Goal: Information Seeking & Learning: Learn about a topic

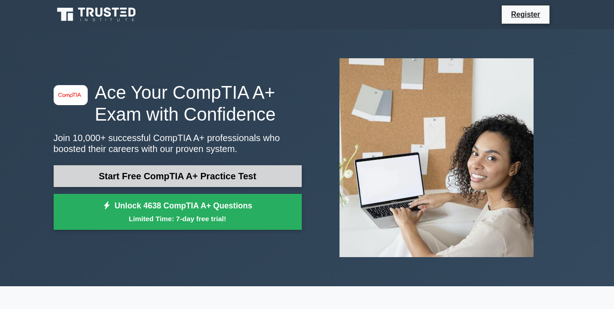
click at [252, 176] on link "Start Free CompTIA A+ Practice Test" at bounding box center [178, 176] width 248 height 22
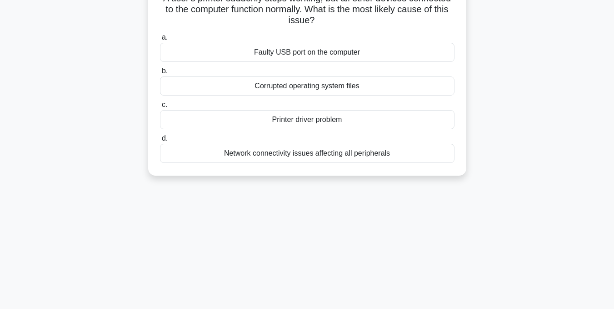
scroll to position [91, 0]
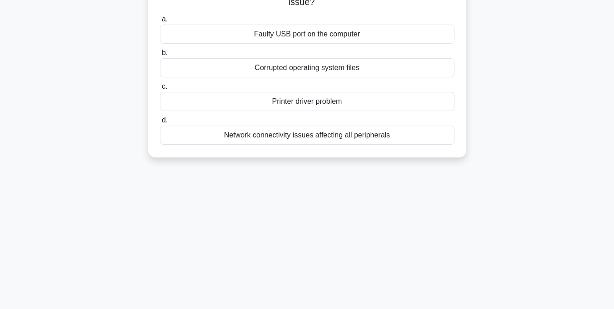
click at [311, 100] on div "Printer driver problem" at bounding box center [307, 101] width 295 height 19
click at [160, 90] on input "c. Printer driver problem" at bounding box center [160, 87] width 0 height 6
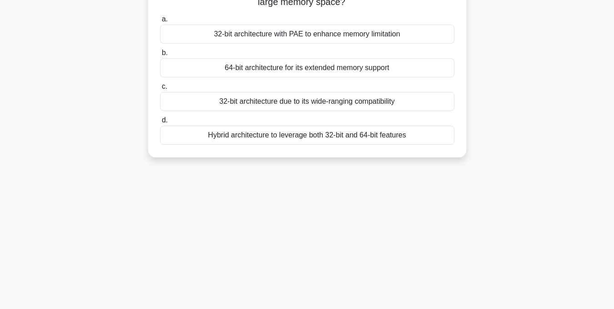
click at [322, 66] on div "64-bit architecture for its extended memory support" at bounding box center [307, 67] width 295 height 19
click at [160, 56] on input "b. 64-bit architecture for its extended memory support" at bounding box center [160, 53] width 0 height 6
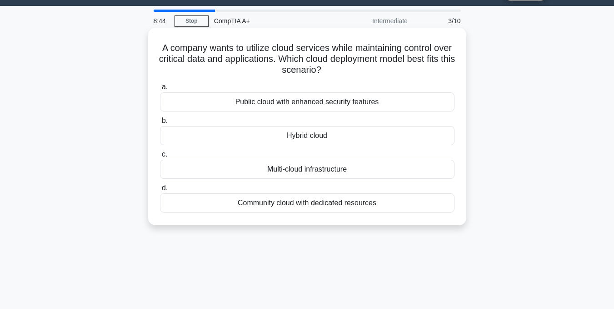
scroll to position [45, 0]
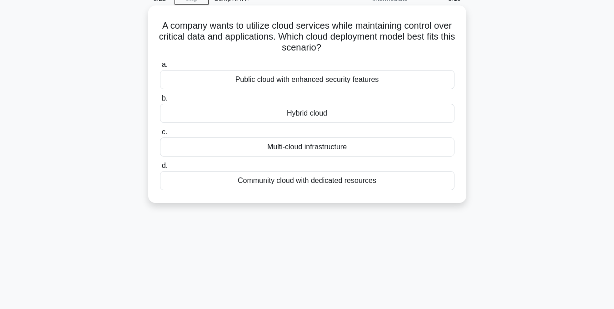
click at [323, 145] on div "Multi-cloud infrastructure" at bounding box center [307, 146] width 295 height 19
click at [160, 135] on input "c. Multi-cloud infrastructure" at bounding box center [160, 132] width 0 height 6
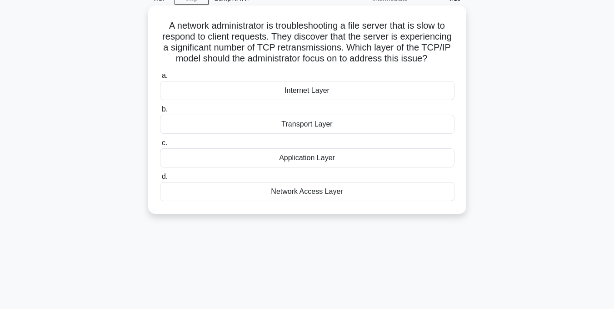
click at [302, 123] on div "Transport Layer" at bounding box center [307, 124] width 295 height 19
click at [160, 112] on input "b. Transport Layer" at bounding box center [160, 109] width 0 height 6
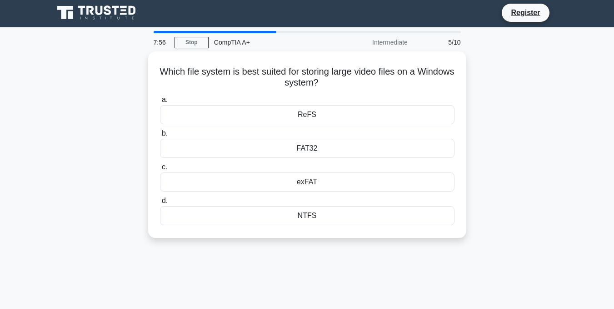
scroll to position [0, 0]
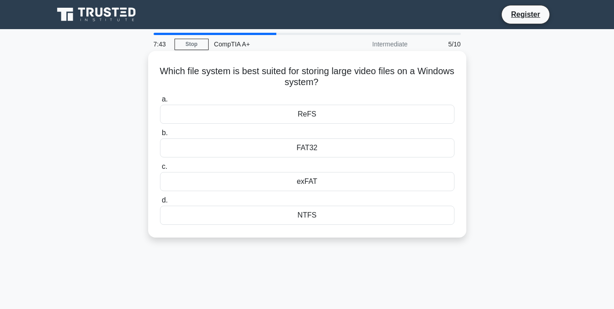
click at [300, 215] on div "NTFS" at bounding box center [307, 215] width 295 height 19
click at [160, 203] on input "d. NTFS" at bounding box center [160, 200] width 0 height 6
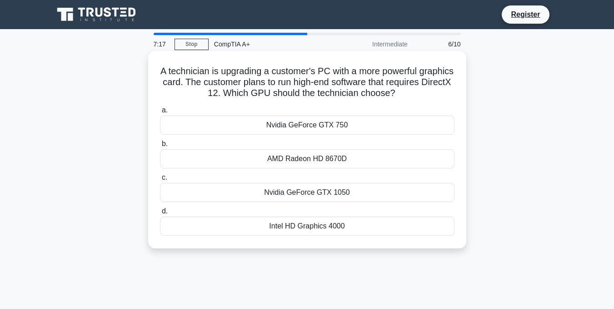
click at [309, 192] on div "Nvidia GeForce GTX 1050" at bounding box center [307, 192] width 295 height 19
click at [160, 181] on input "c. Nvidia GeForce GTX 1050" at bounding box center [160, 178] width 0 height 6
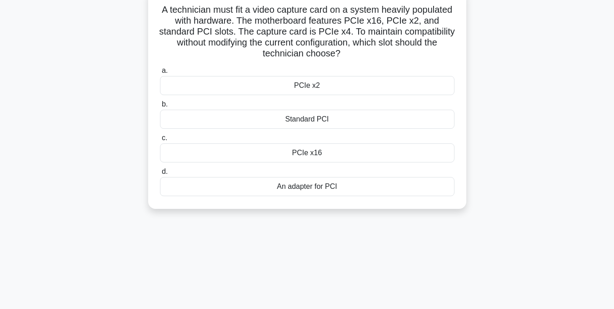
scroll to position [45, 0]
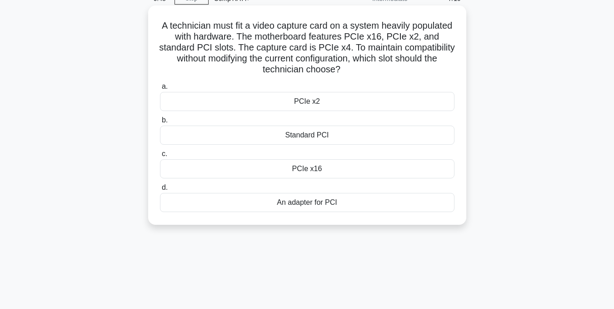
click at [321, 167] on div "PCIe x16" at bounding box center [307, 168] width 295 height 19
click at [160, 157] on input "c. PCIe x16" at bounding box center [160, 154] width 0 height 6
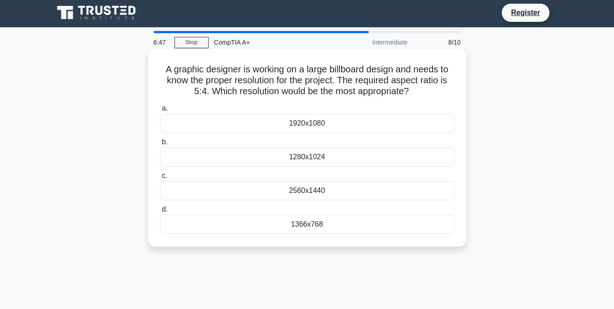
scroll to position [0, 0]
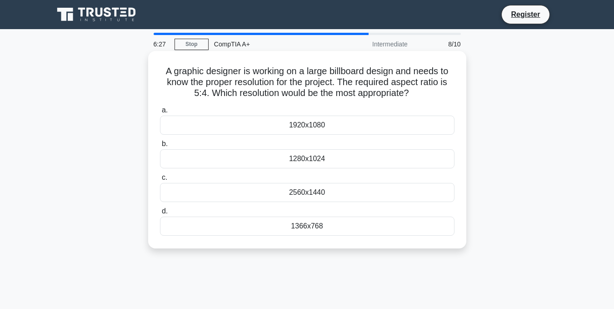
click at [309, 129] on div "1920x1080" at bounding box center [307, 125] width 295 height 19
click at [160, 113] on input "a. 1920x1080" at bounding box center [160, 110] width 0 height 6
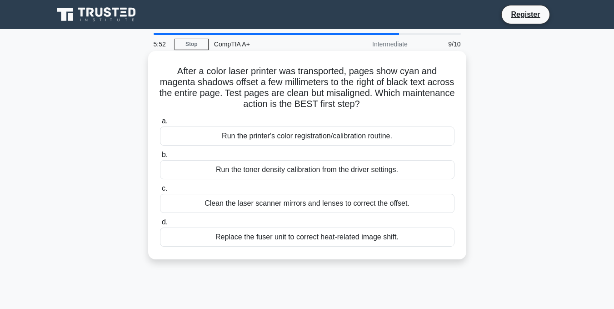
click at [331, 138] on div "Run the printer's color registration/calibration routine." at bounding box center [307, 135] width 295 height 19
click at [160, 124] on input "a. Run the printer's color registration/calibration routine." at bounding box center [160, 121] width 0 height 6
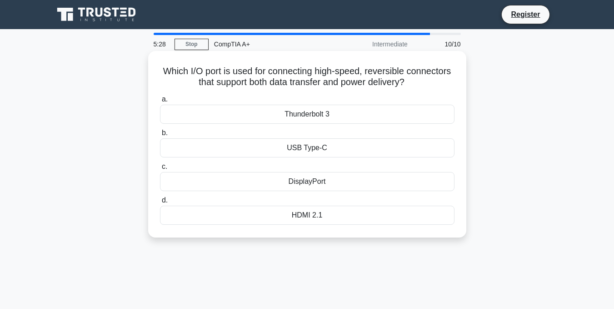
click at [322, 144] on div "USB Type-C" at bounding box center [307, 147] width 295 height 19
click at [160, 136] on input "b. USB Type-C" at bounding box center [160, 133] width 0 height 6
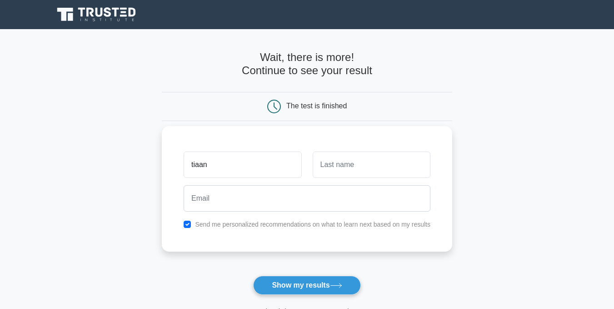
type input "tiaan"
type input "lottering"
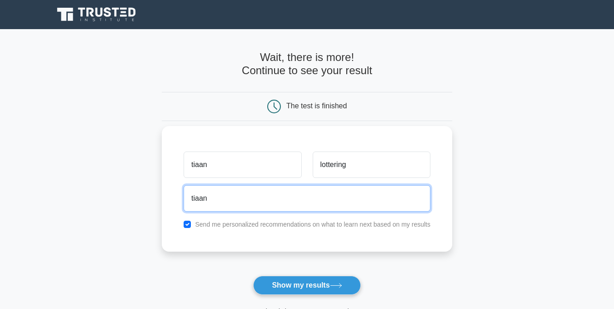
type input "tiaanlottering1@gmail.com"
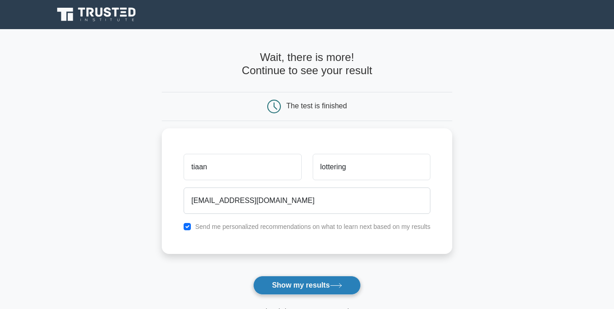
click at [323, 283] on button "Show my results" at bounding box center [306, 285] width 107 height 19
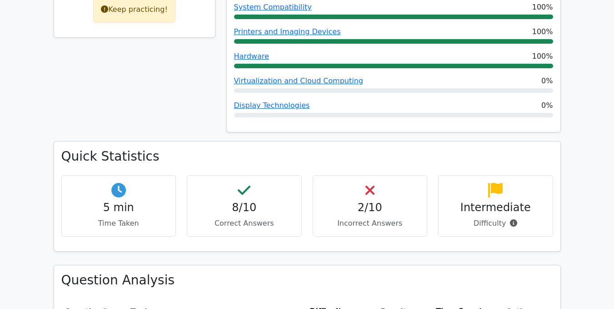
scroll to position [500, 0]
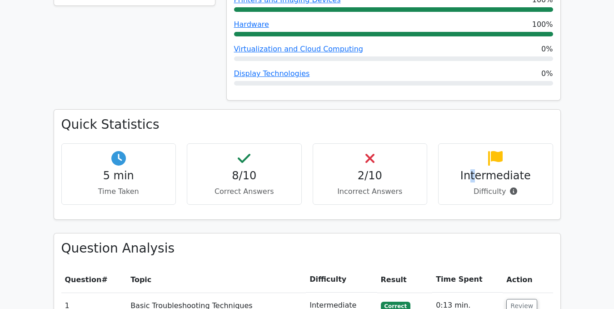
click at [475, 169] on h4 "Intermediate" at bounding box center [496, 175] width 100 height 13
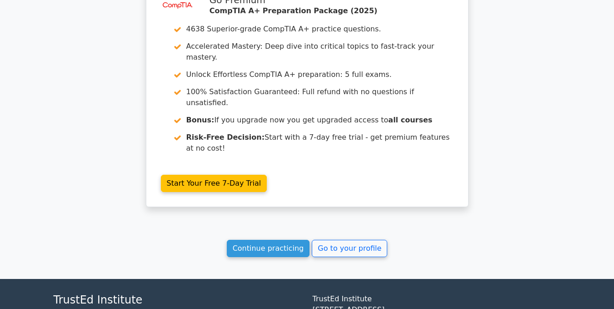
scroll to position [1348, 0]
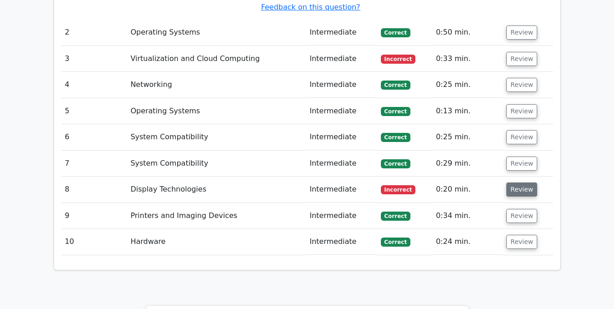
click at [524, 182] on button "Review" at bounding box center [522, 189] width 31 height 14
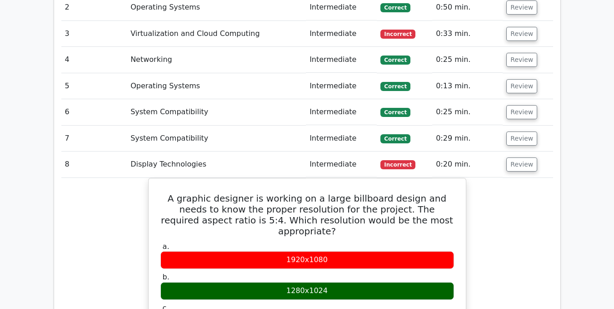
scroll to position [1394, 0]
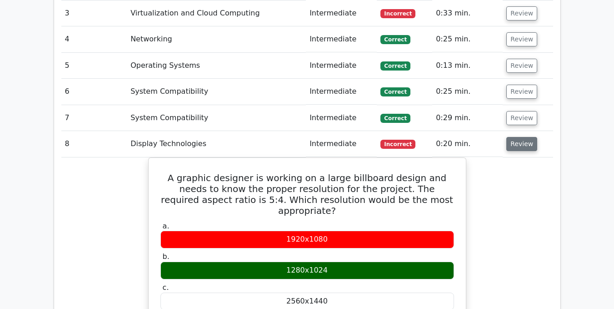
click at [514, 137] on button "Review" at bounding box center [522, 144] width 31 height 14
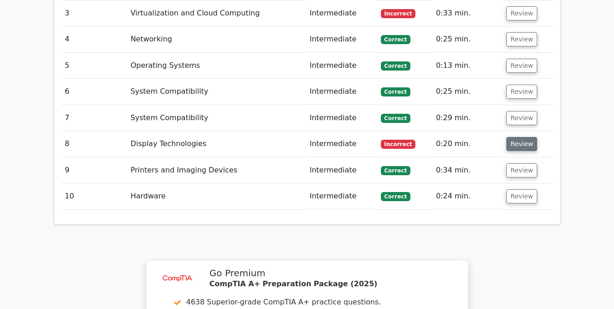
click at [510, 137] on button "Review" at bounding box center [522, 144] width 31 height 14
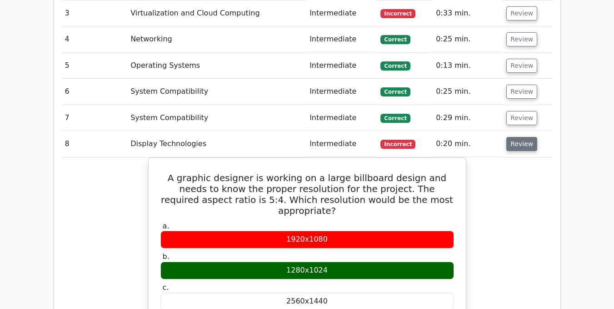
click at [510, 137] on button "Review" at bounding box center [522, 144] width 31 height 14
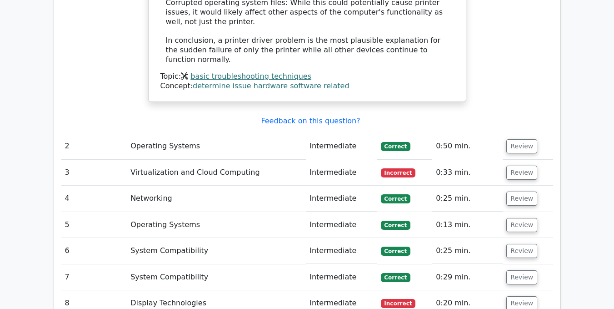
scroll to position [1257, 0]
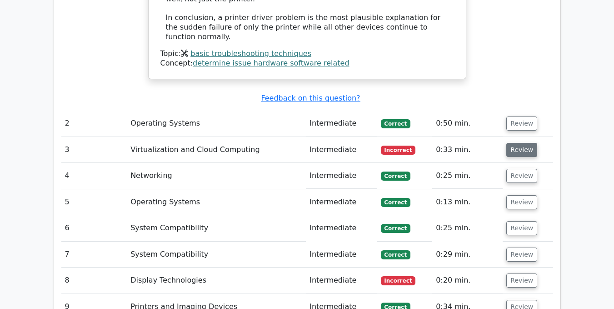
click at [519, 143] on button "Review" at bounding box center [522, 150] width 31 height 14
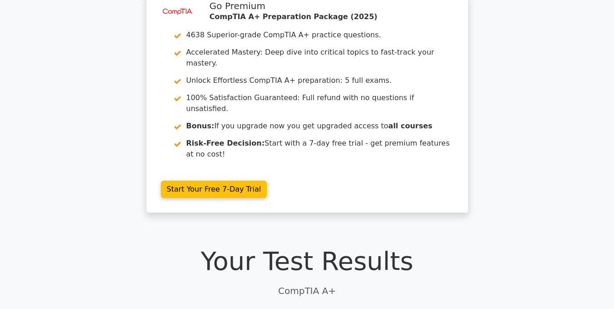
scroll to position [0, 0]
